Goal: Task Accomplishment & Management: Complete application form

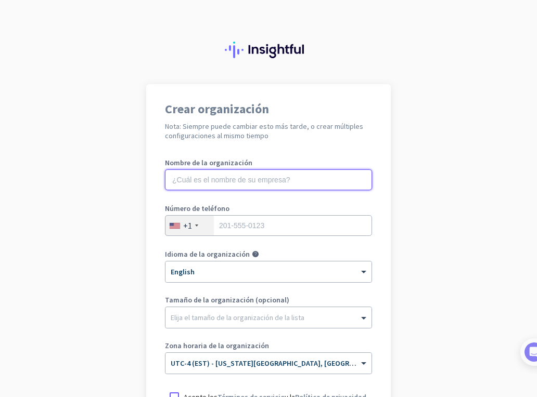
click at [217, 178] on input "text" at bounding box center [268, 180] width 207 height 21
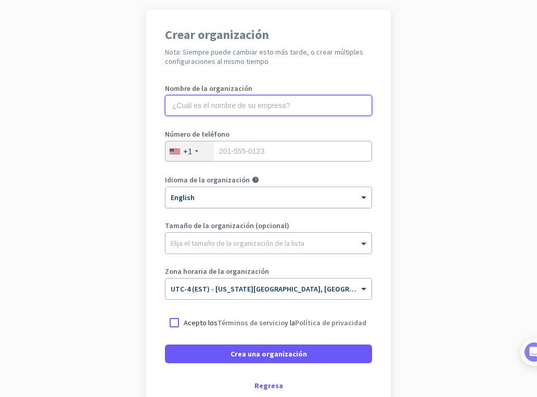
scroll to position [137, 0]
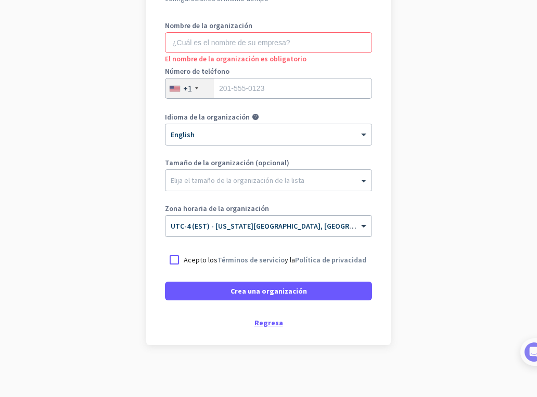
click at [265, 322] on div "Regresa" at bounding box center [268, 322] width 207 height 7
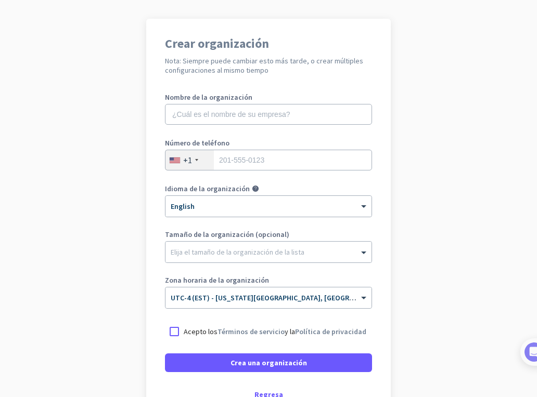
scroll to position [137, 0]
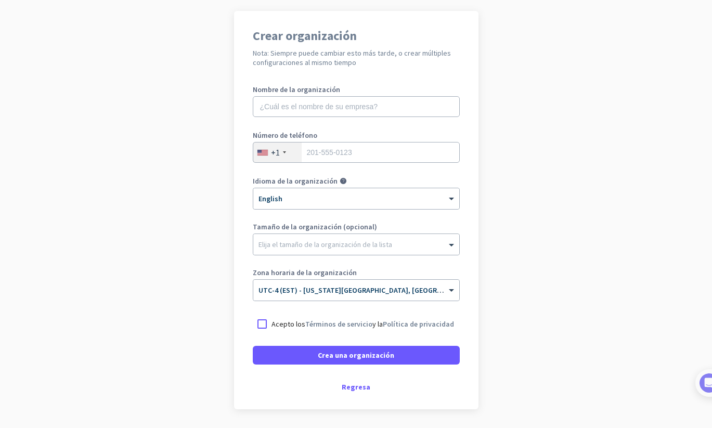
scroll to position [55, 0]
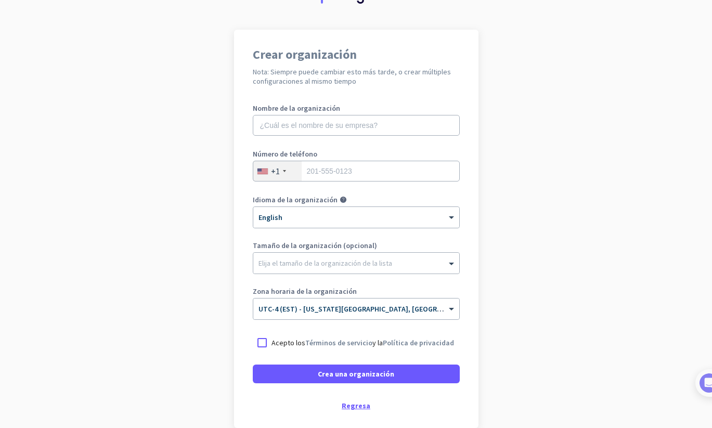
click at [362, 409] on div "Regresa" at bounding box center [356, 405] width 207 height 7
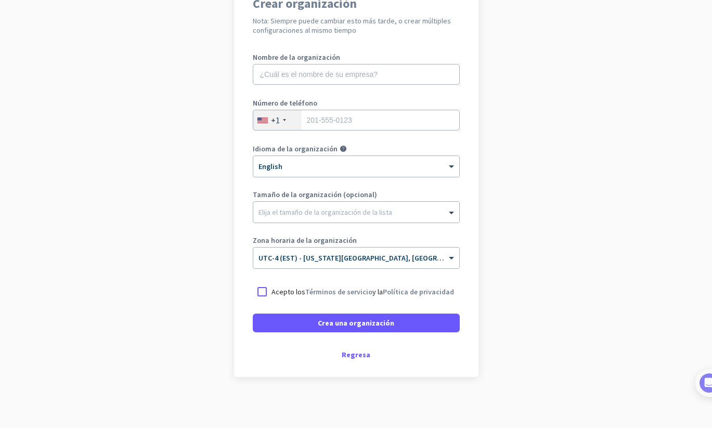
scroll to position [107, 0]
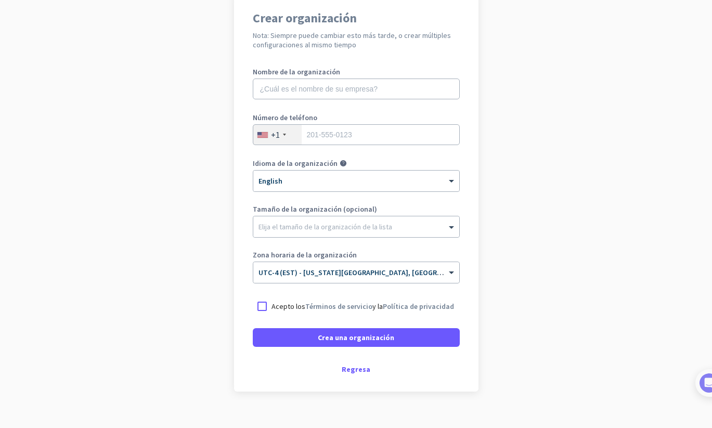
scroll to position [107, 0]
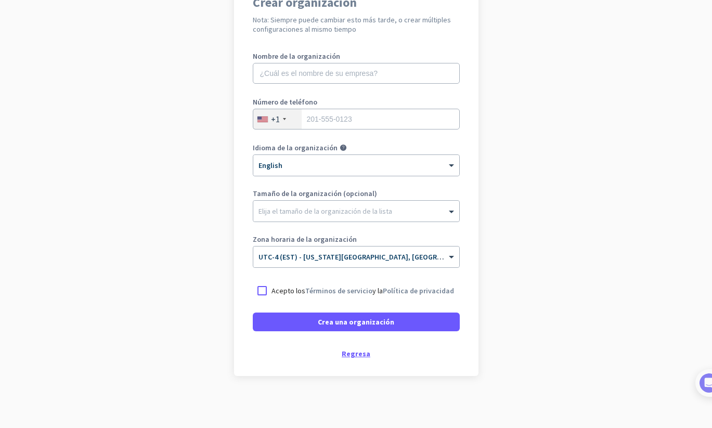
click at [348, 357] on div "Regresa" at bounding box center [356, 353] width 207 height 7
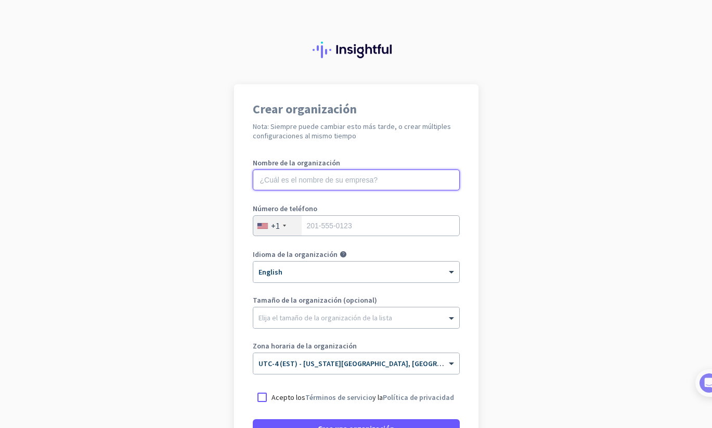
click at [332, 176] on input "text" at bounding box center [356, 180] width 207 height 21
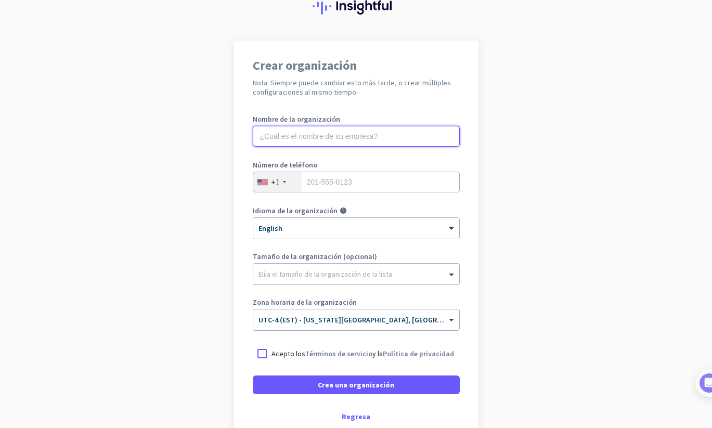
scroll to position [104, 0]
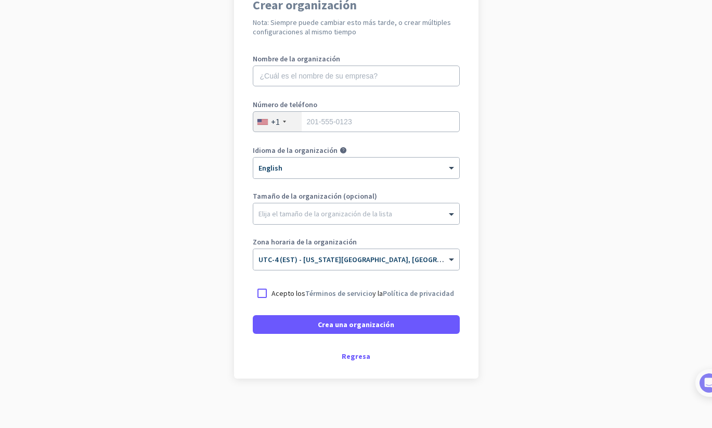
click at [282, 123] on div "+1" at bounding box center [277, 122] width 48 height 20
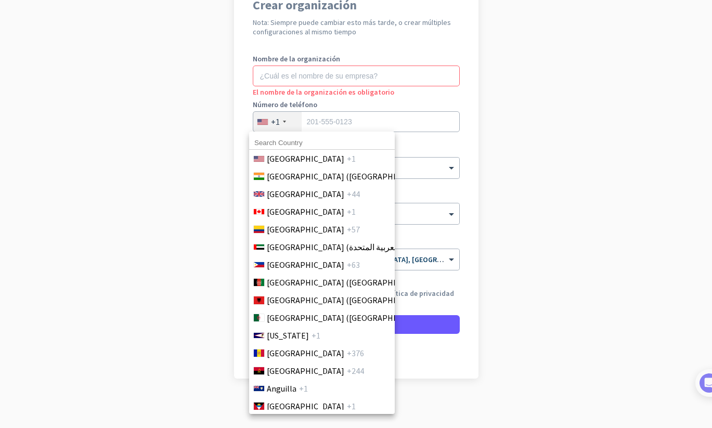
click at [274, 119] on div at bounding box center [356, 214] width 712 height 428
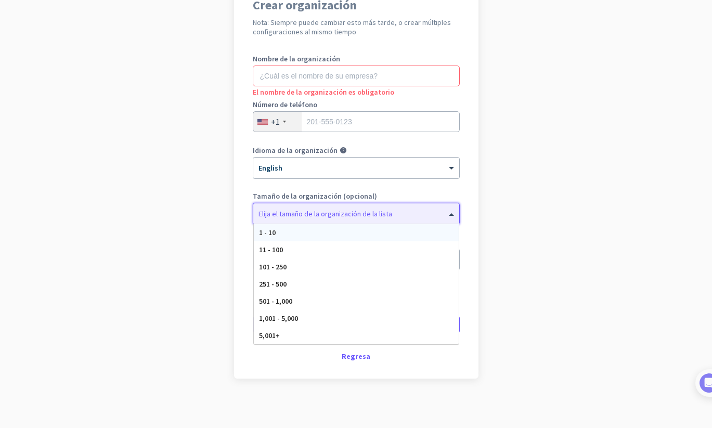
click at [361, 220] on div "Elija el tamaño de la organización de la lista" at bounding box center [356, 213] width 206 height 21
click at [360, 214] on div at bounding box center [356, 211] width 206 height 10
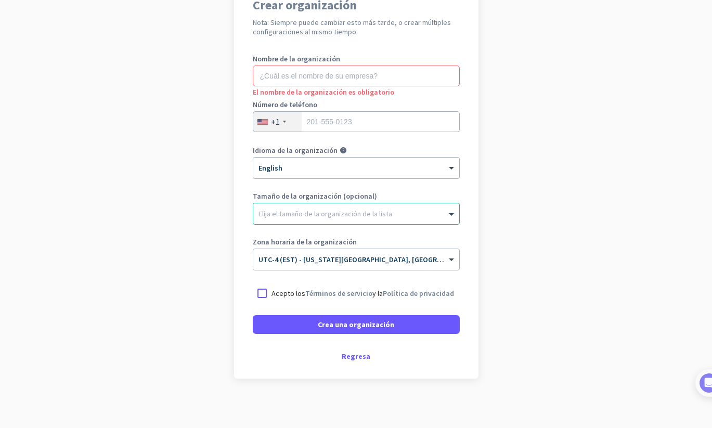
click at [504, 258] on app-onboarding-organization "Crear organización Nota: Siempre puede cambiar esto más tarde, o crear múltiple…" at bounding box center [356, 205] width 712 height 450
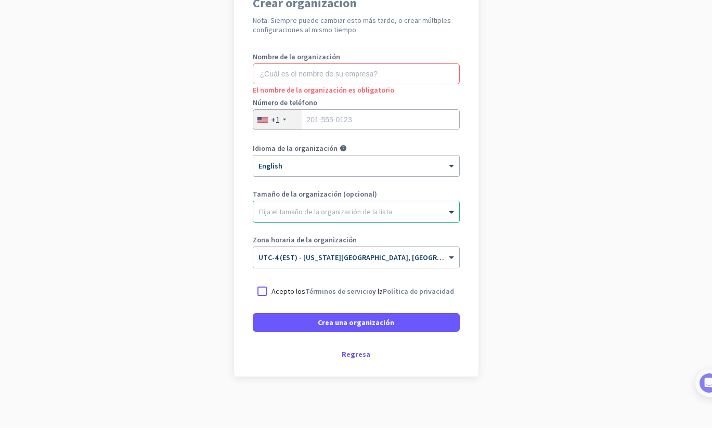
scroll to position [107, 0]
click at [357, 357] on div "Regresa" at bounding box center [356, 353] width 207 height 7
